Goal: Information Seeking & Learning: Find specific fact

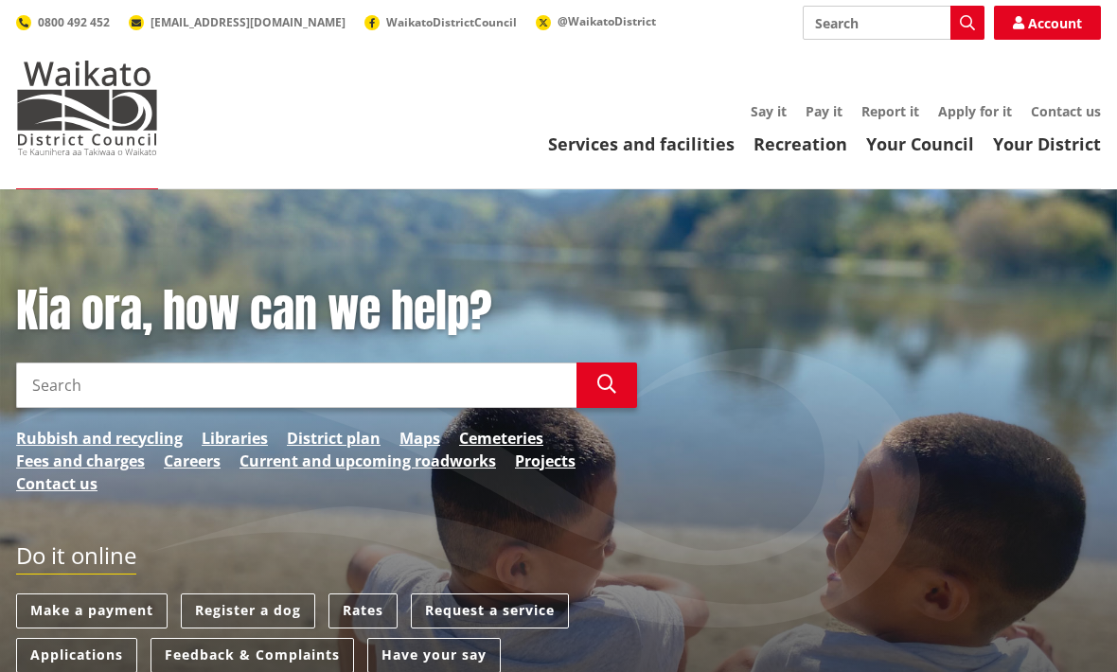
scroll to position [105, 0]
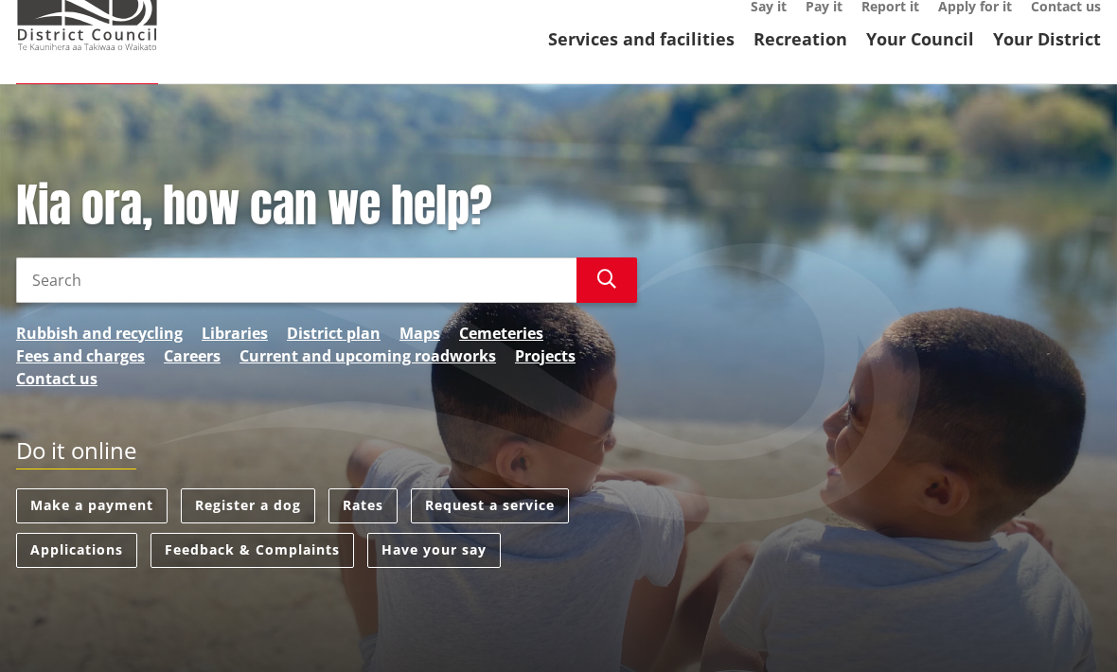
click at [70, 282] on input "Search" at bounding box center [296, 279] width 560 height 45
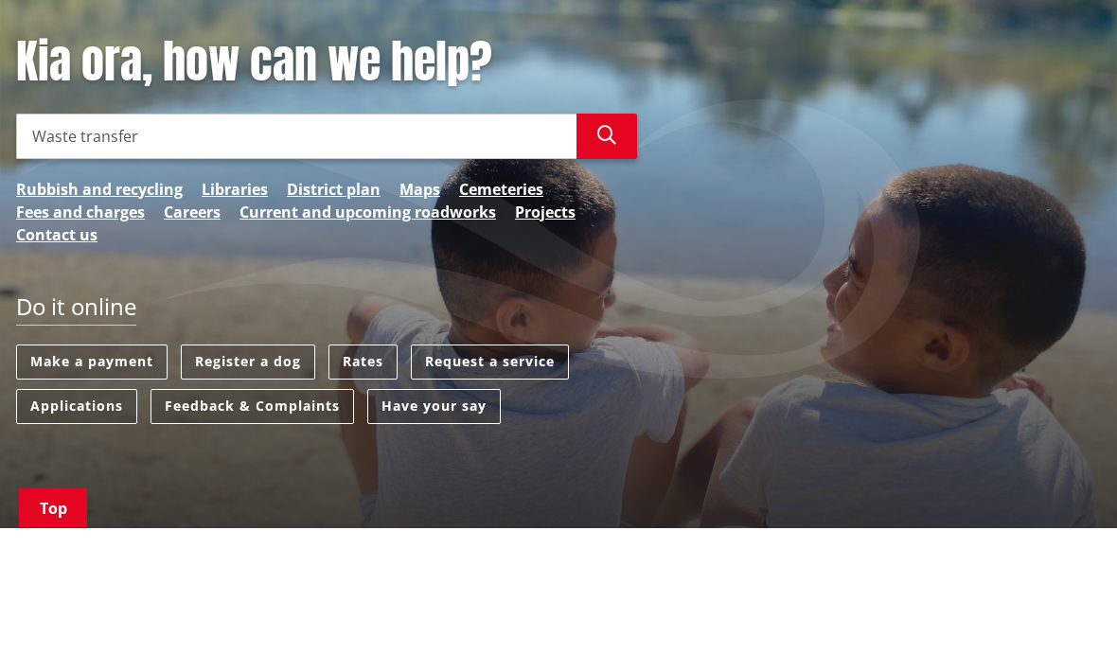
type input "Waste transfer"
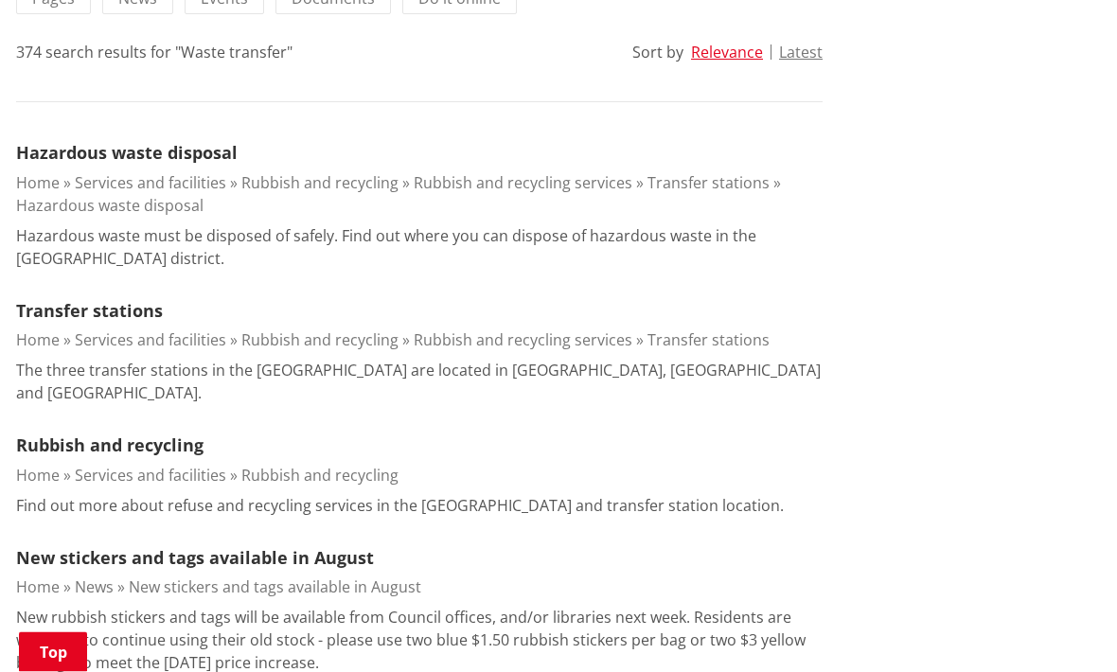
scroll to position [489, 0]
click at [52, 319] on link "Transfer stations" at bounding box center [89, 310] width 147 height 23
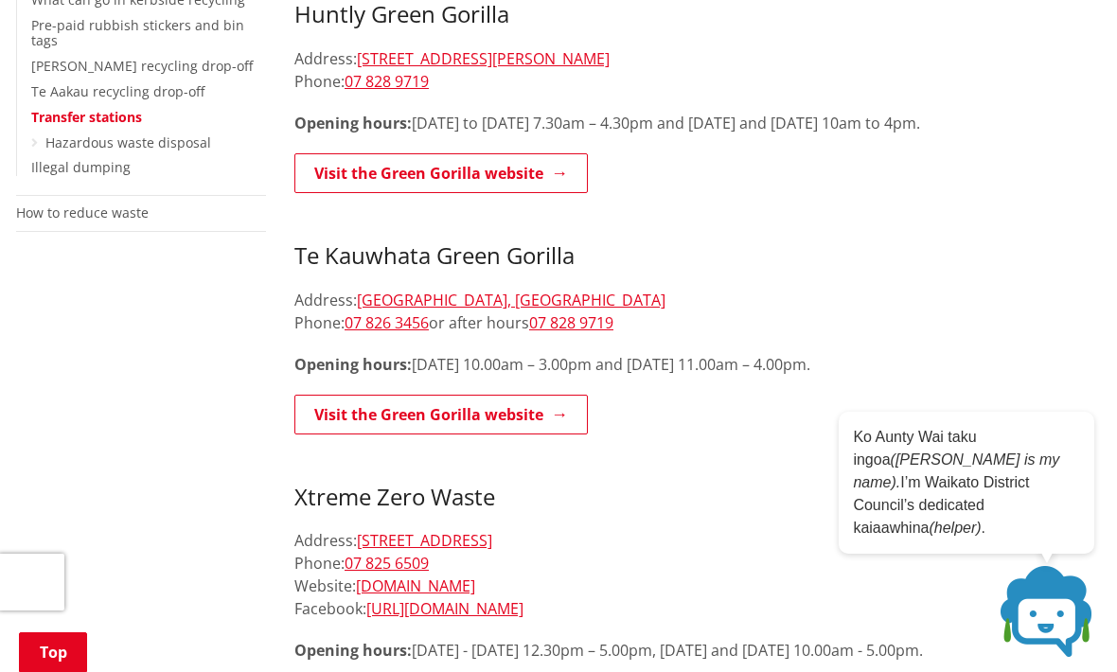
scroll to position [492, 0]
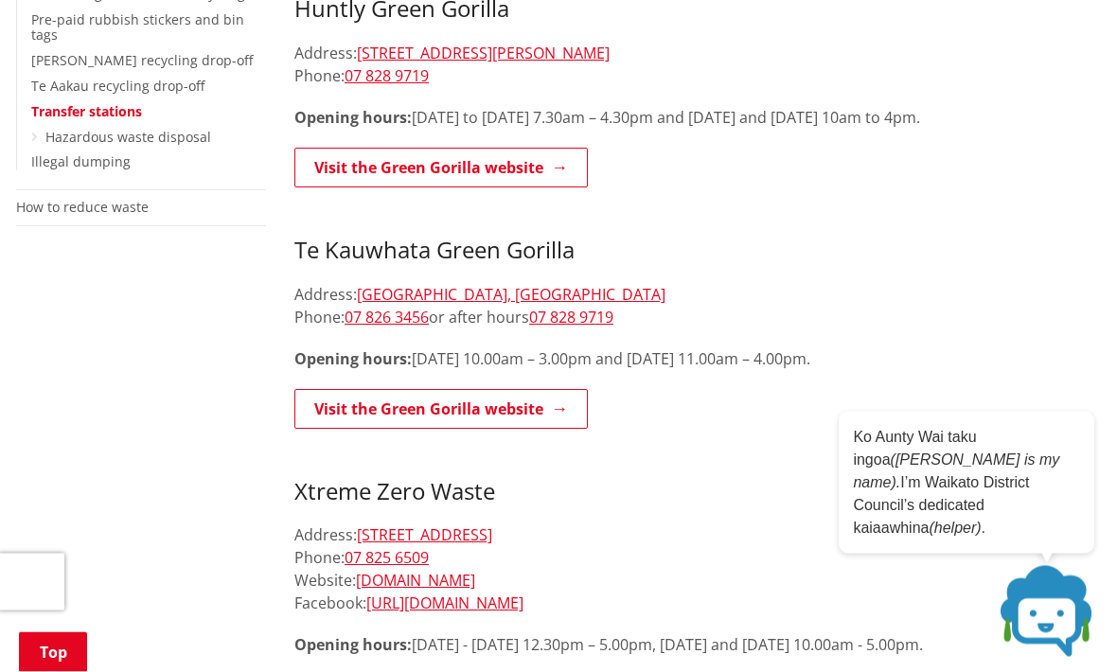
click at [532, 404] on link "Visit the Green Gorilla website" at bounding box center [440, 410] width 293 height 40
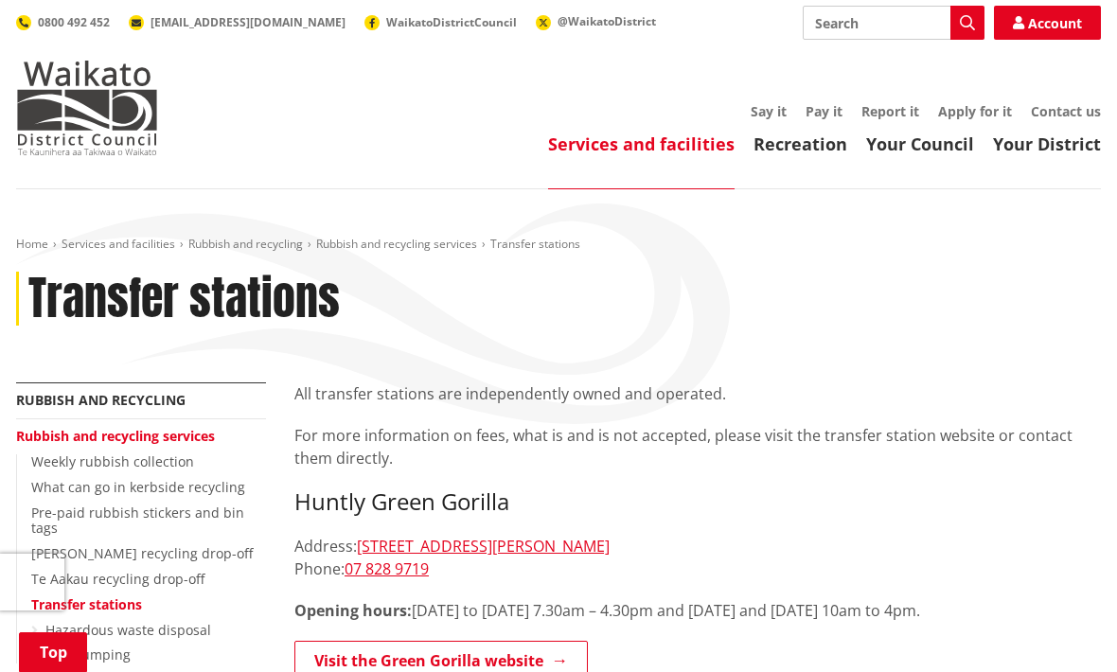
scroll to position [555, 0]
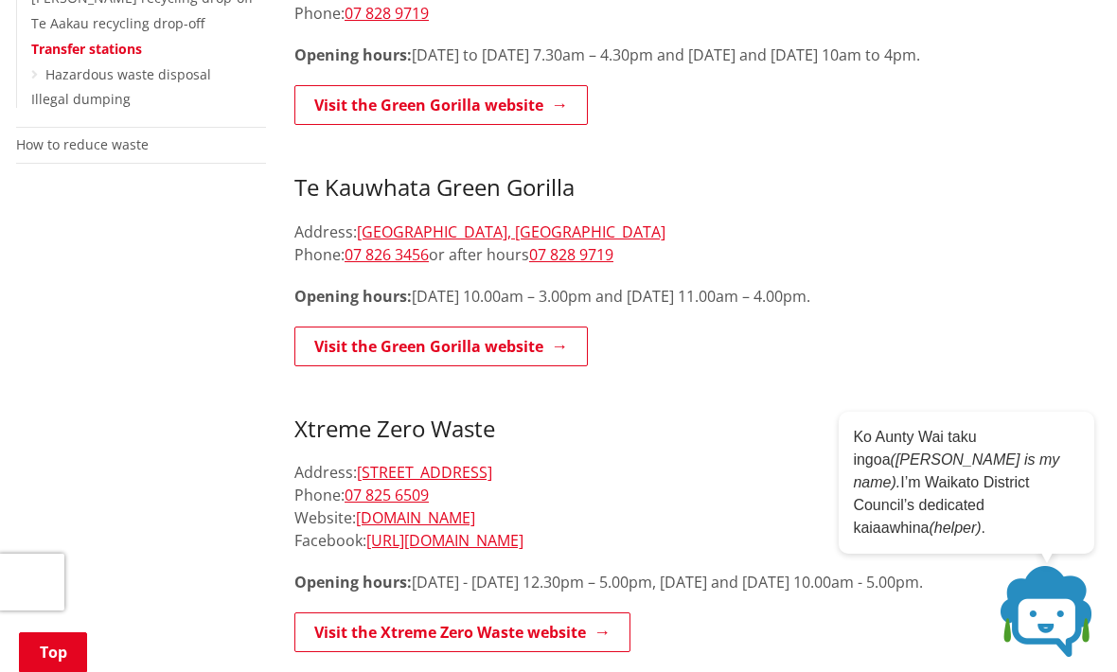
click at [415, 221] on link "[GEOGRAPHIC_DATA], [GEOGRAPHIC_DATA]" at bounding box center [511, 231] width 308 height 21
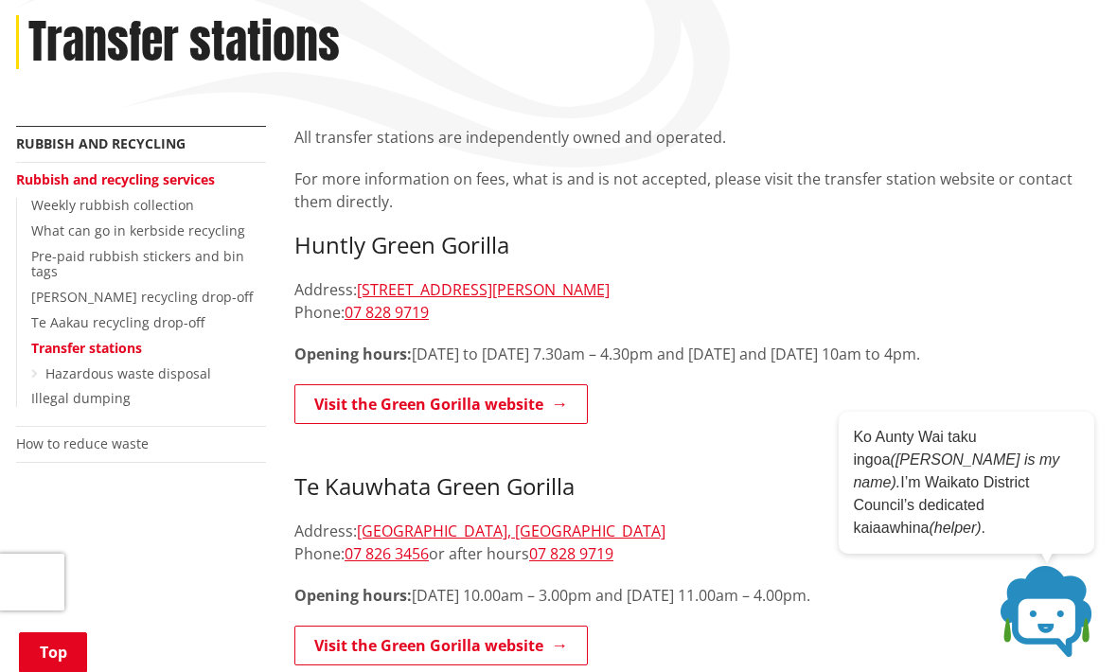
scroll to position [0, 0]
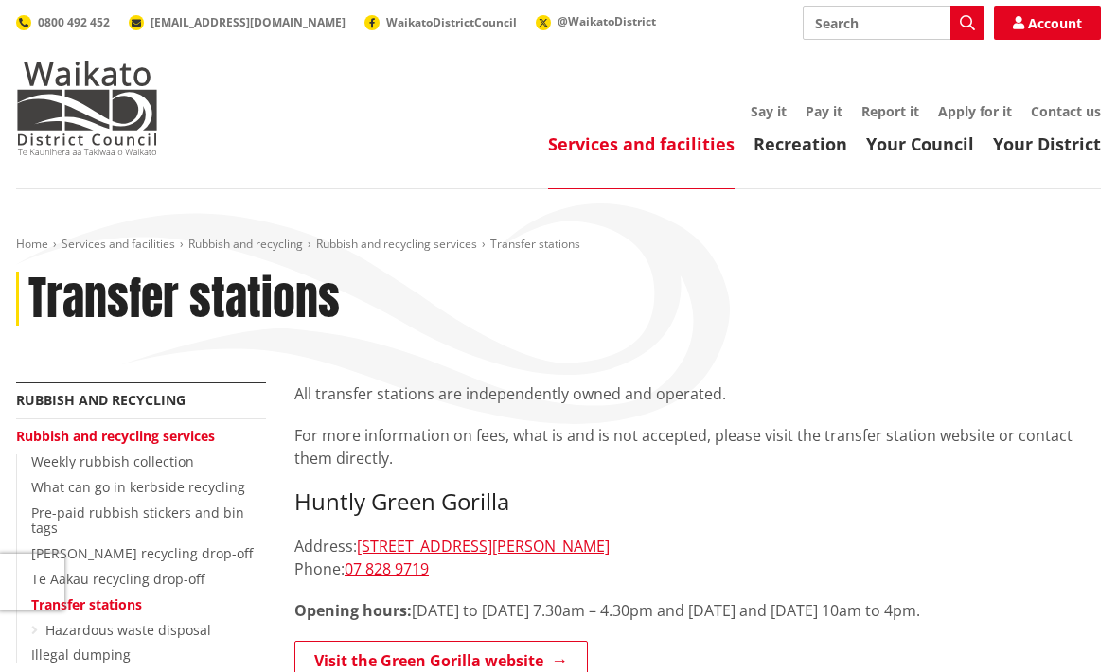
scroll to position [105, 0]
